Goal: Task Accomplishment & Management: Complete application form

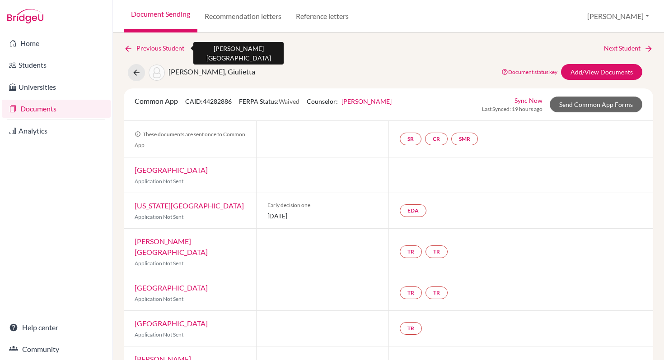
click at [138, 48] on link "Previous Student" at bounding box center [158, 48] width 68 height 10
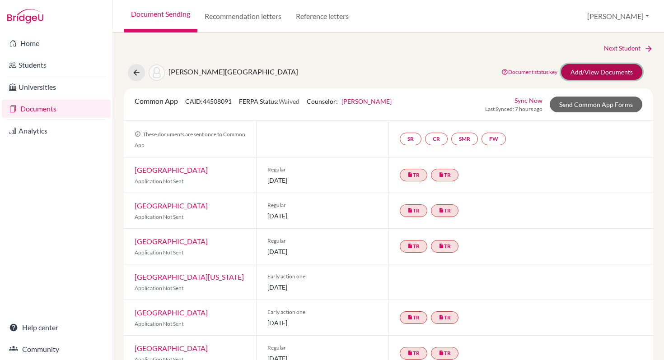
click at [590, 71] on link "Add/View Documents" at bounding box center [601, 72] width 81 height 16
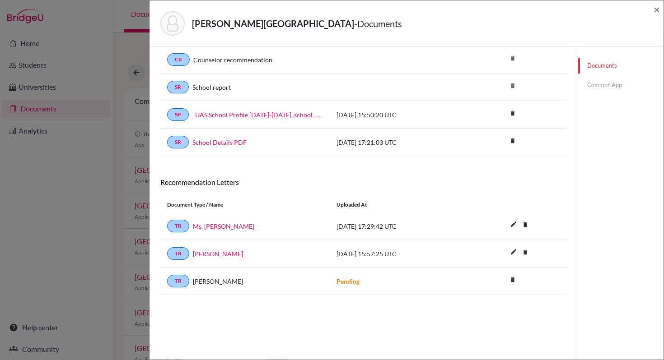
scroll to position [47, 0]
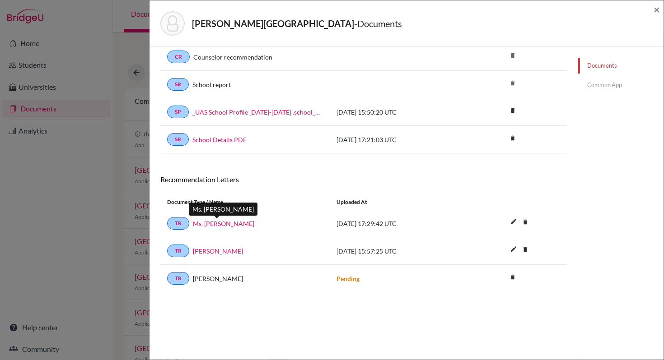
click at [209, 223] on link "Ms. [PERSON_NAME]" at bounding box center [223, 223] width 61 height 9
click at [210, 250] on link "[PERSON_NAME]" at bounding box center [218, 251] width 50 height 9
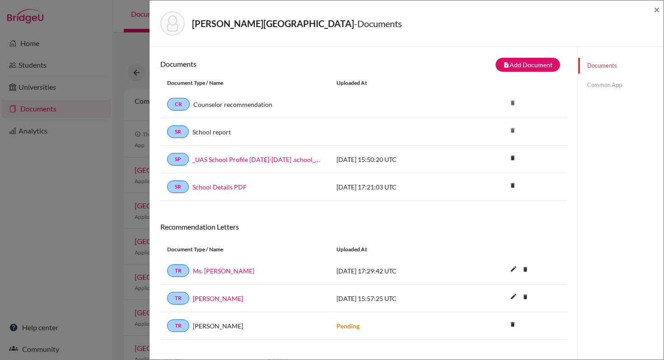
click at [599, 84] on link "Common App" at bounding box center [620, 85] width 85 height 16
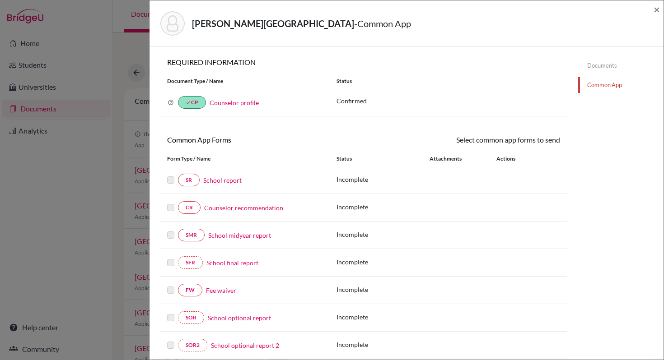
click at [213, 180] on link "School report" at bounding box center [222, 180] width 38 height 9
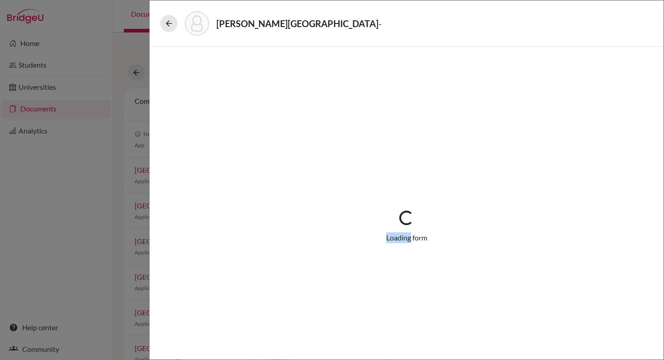
click at [213, 180] on div "Loading... Loading form" at bounding box center [406, 227] width 471 height 317
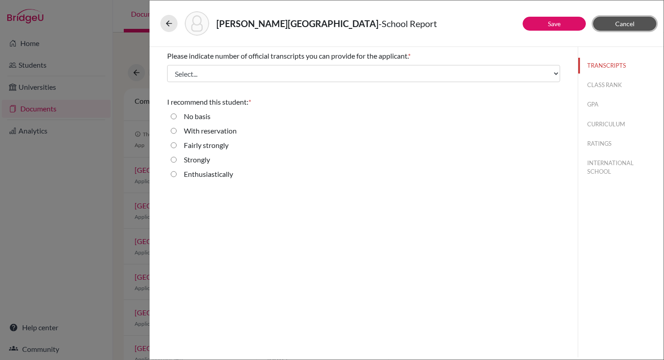
click at [620, 23] on span "Cancel" at bounding box center [624, 24] width 19 height 8
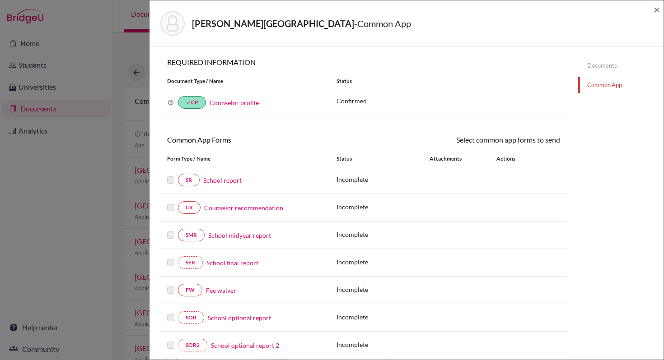
click at [238, 206] on link "Counselor recommendation" at bounding box center [243, 207] width 79 height 9
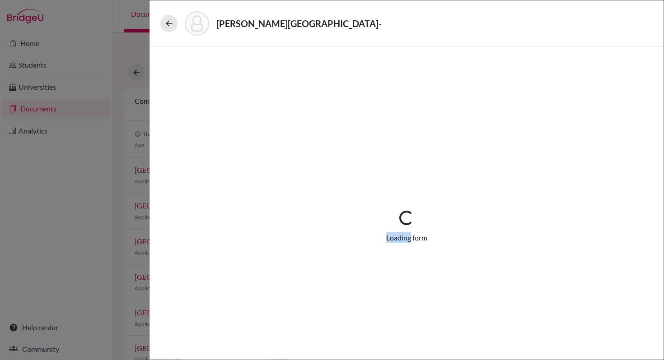
click at [238, 206] on div "Loading... Loading form" at bounding box center [406, 227] width 471 height 317
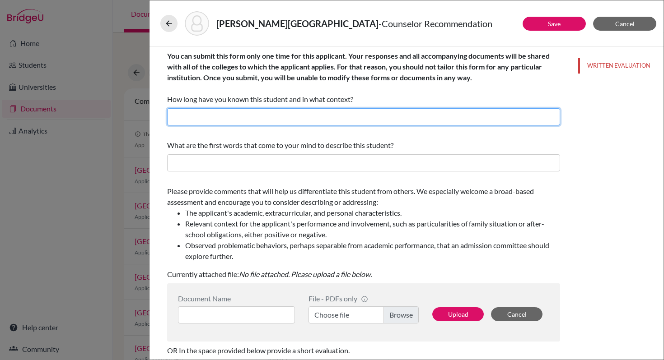
click at [194, 119] on input "text" at bounding box center [363, 116] width 393 height 17
type input "2 years and 3 months"
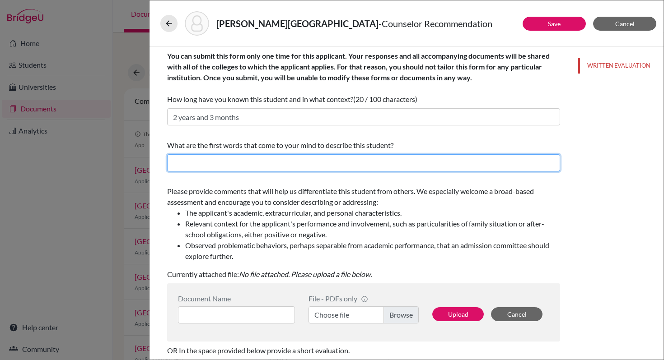
click at [186, 163] on input "text" at bounding box center [363, 162] width 393 height 17
type input "E"
drag, startPoint x: 275, startPoint y: 163, endPoint x: 151, endPoint y: 158, distance: 123.8
click at [151, 158] on div "You can submit this form only one time for this applicant. Your responses and a…" at bounding box center [363, 202] width 428 height 311
click at [260, 162] on input "Collaborative, ambitious," at bounding box center [363, 162] width 393 height 17
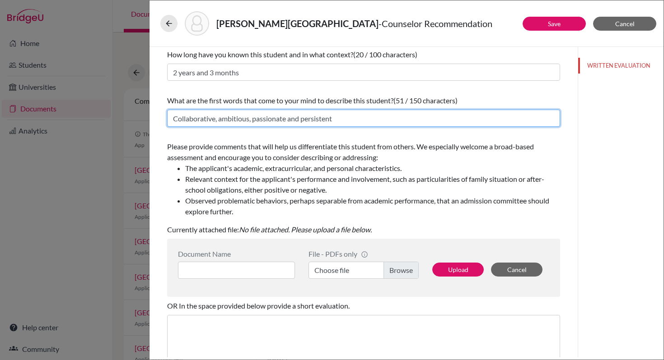
scroll to position [77, 0]
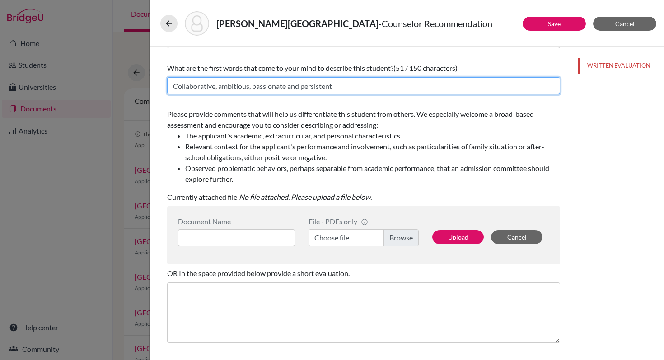
type input "Collaborative, ambitious, passionate and persistent"
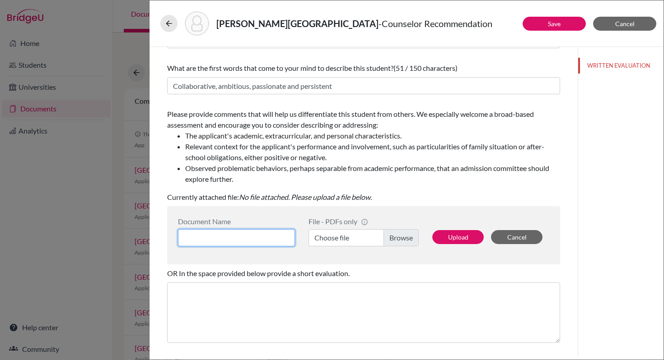
click at [196, 239] on input at bounding box center [236, 237] width 117 height 17
type input "College Counselor LOR"
click at [398, 238] on label "Choose file" at bounding box center [363, 237] width 110 height 17
click at [398, 238] on input "Choose file" at bounding box center [363, 237] width 110 height 17
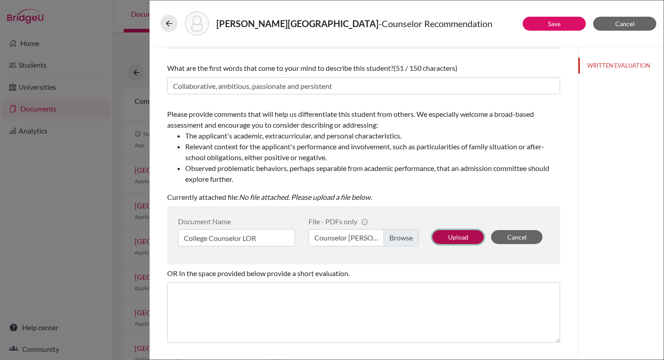
click at [456, 237] on button "Upload" at bounding box center [457, 237] width 51 height 14
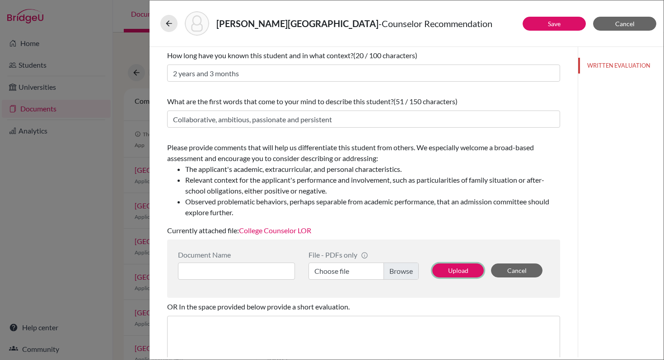
scroll to position [0, 0]
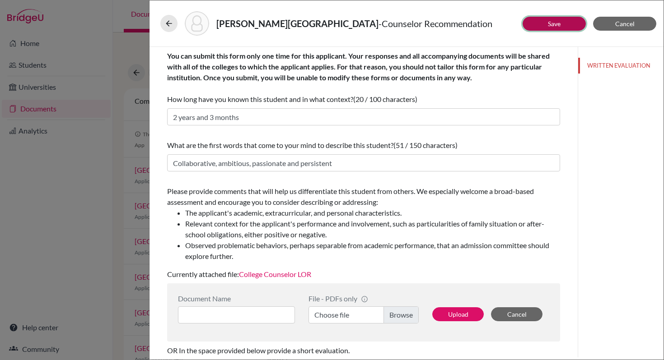
click at [555, 24] on link "Save" at bounding box center [554, 24] width 13 height 8
